Goal: Task Accomplishment & Management: Complete application form

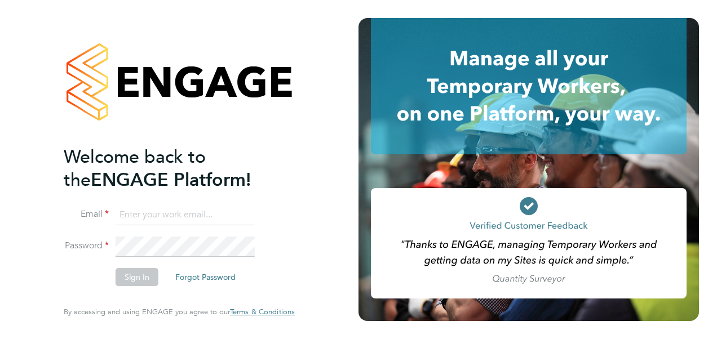
click at [192, 210] on input at bounding box center [185, 215] width 139 height 20
click at [177, 218] on input at bounding box center [185, 215] width 139 height 20
type input "zack.thurgood@hays.com"
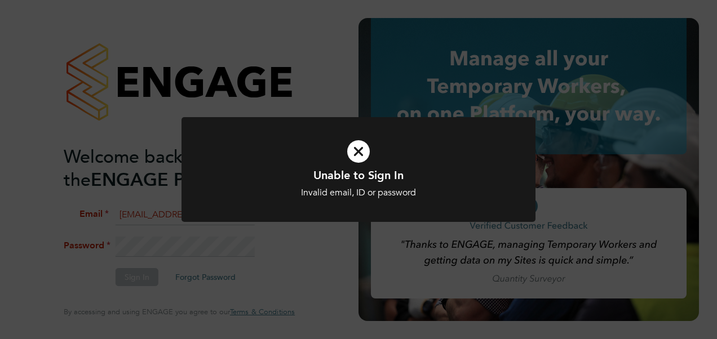
click at [361, 139] on icon at bounding box center [358, 152] width 293 height 44
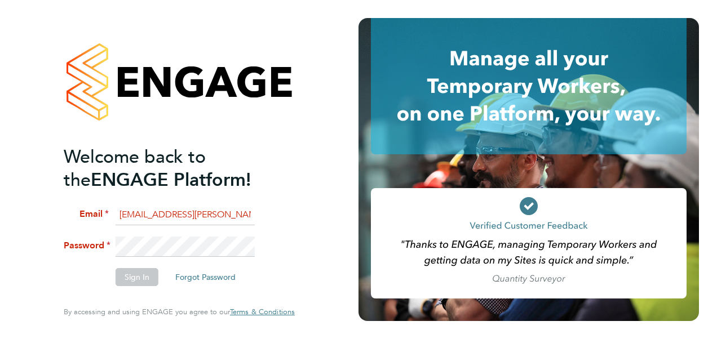
click at [362, 143] on app-barbie "Welcome back to the ENGAGE Platform! Email zack.thurgood@hays.com Password Sign…" at bounding box center [358, 169] width 717 height 339
click at [103, 238] on li "Password" at bounding box center [174, 252] width 220 height 31
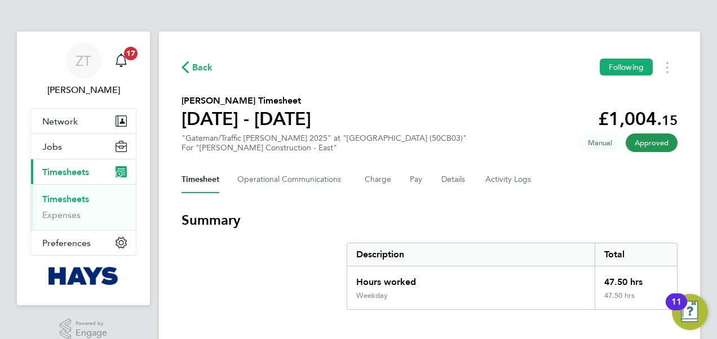
click at [204, 71] on span "Back" at bounding box center [202, 68] width 21 height 14
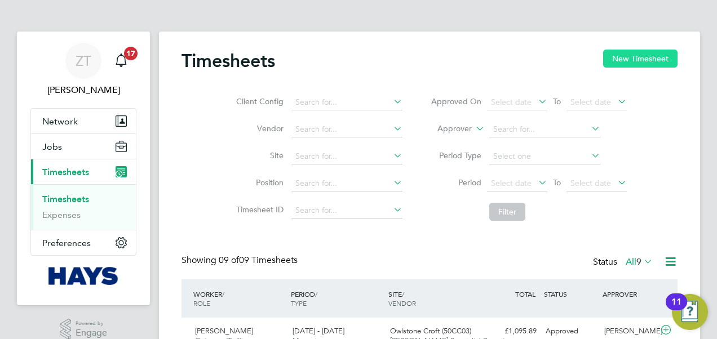
click at [644, 57] on button "New Timesheet" at bounding box center [640, 59] width 74 height 18
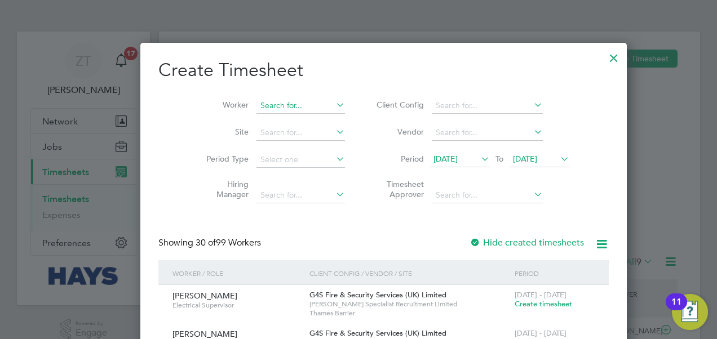
click at [276, 110] on input at bounding box center [300, 106] width 88 height 16
click at [272, 239] on li "[PERSON_NAME]" at bounding box center [300, 241] width 139 height 15
type input "[PERSON_NAME]"
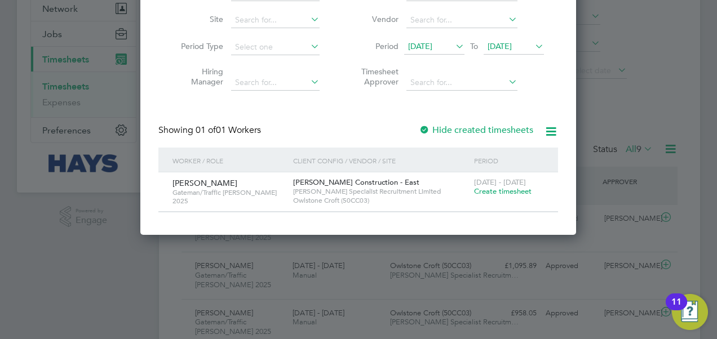
click at [497, 195] on span "Create timesheet" at bounding box center [502, 192] width 57 height 10
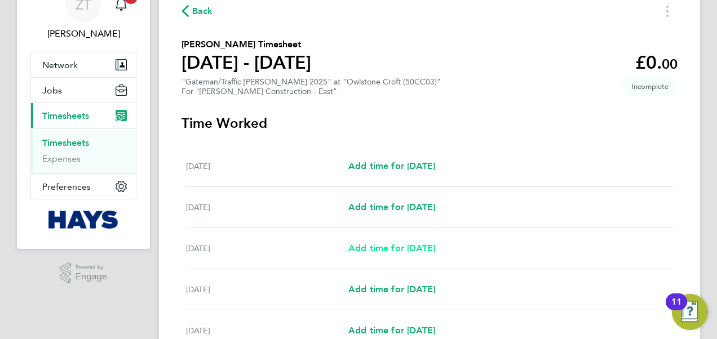
click at [405, 248] on span "Add time for [DATE]" at bounding box center [391, 248] width 87 height 11
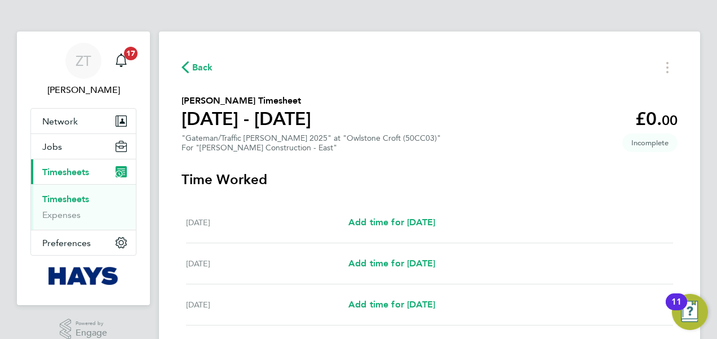
select select "60"
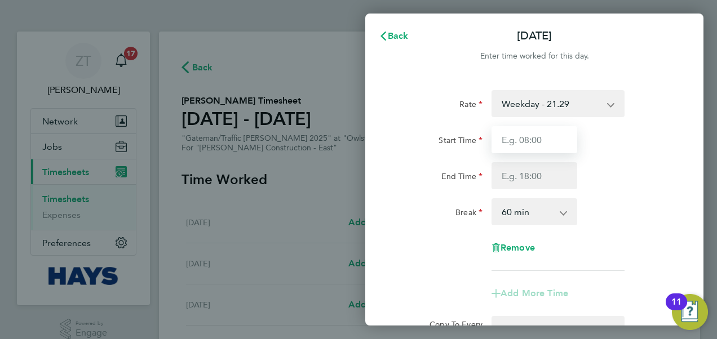
click at [532, 140] on input "Start Time" at bounding box center [534, 139] width 86 height 27
type input "07:30"
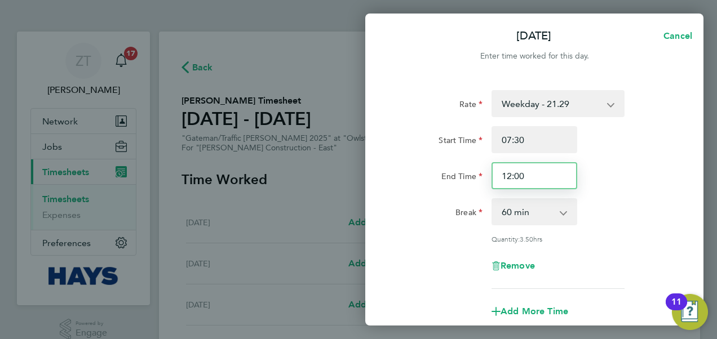
drag, startPoint x: 529, startPoint y: 177, endPoint x: 498, endPoint y: 169, distance: 31.4
click at [498, 169] on input "12:00" at bounding box center [534, 175] width 86 height 27
type input "17:30"
click at [539, 216] on select "0 min 15 min 30 min 45 min 60 min 75 min 90 min" at bounding box center [528, 212] width 70 height 25
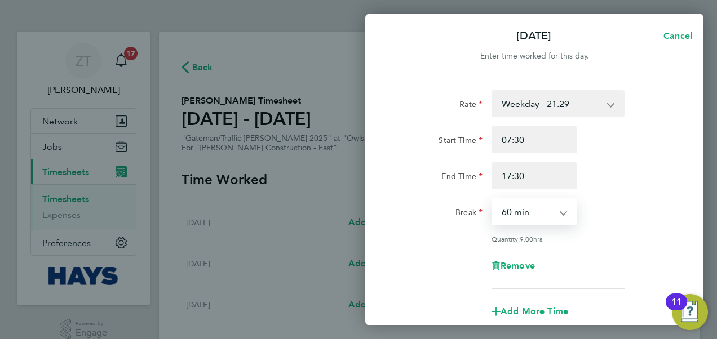
select select "30"
click at [493, 200] on select "0 min 15 min 30 min 45 min 60 min 75 min 90 min" at bounding box center [528, 212] width 70 height 25
click at [610, 237] on div "Quantity: 9.50 hrs" at bounding box center [557, 238] width 133 height 9
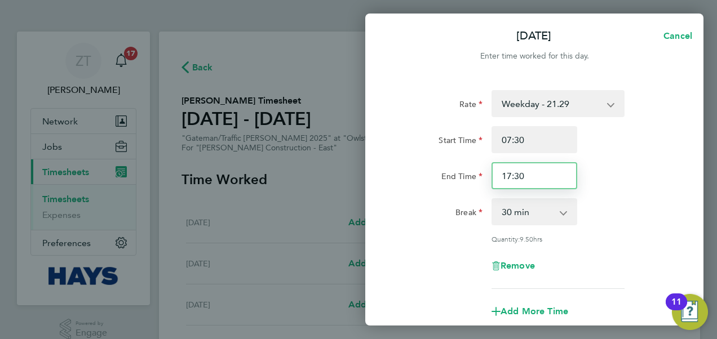
click at [552, 181] on input "17:30" at bounding box center [534, 175] width 86 height 27
type input "17:00"
click at [601, 184] on div "End Time 17:00" at bounding box center [534, 175] width 284 height 27
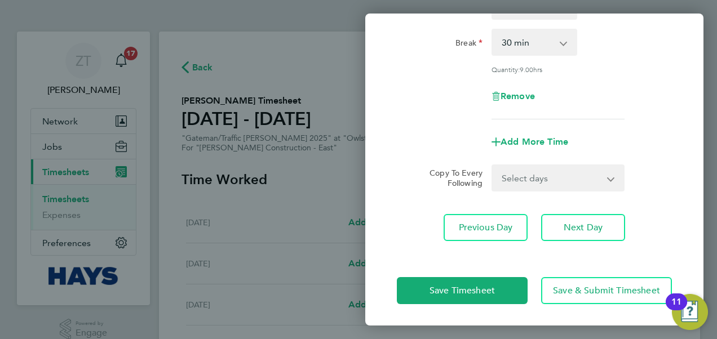
click at [563, 178] on select "Select days Day [DATE] [DATE] [DATE] [DATE]" at bounding box center [552, 178] width 118 height 25
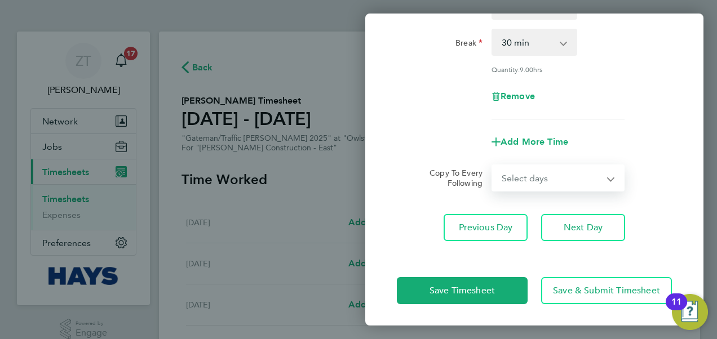
select select "DAY"
click at [493, 166] on select "Select days Day [DATE] [DATE] [DATE] [DATE]" at bounding box center [552, 178] width 118 height 25
select select "[DATE]"
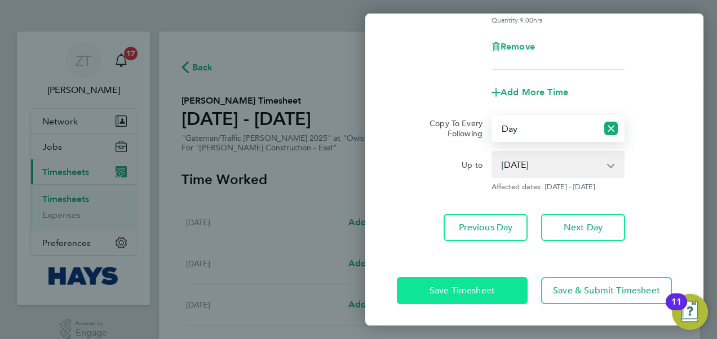
click at [500, 300] on button "Save Timesheet" at bounding box center [462, 290] width 131 height 27
